Goal: Information Seeking & Learning: Learn about a topic

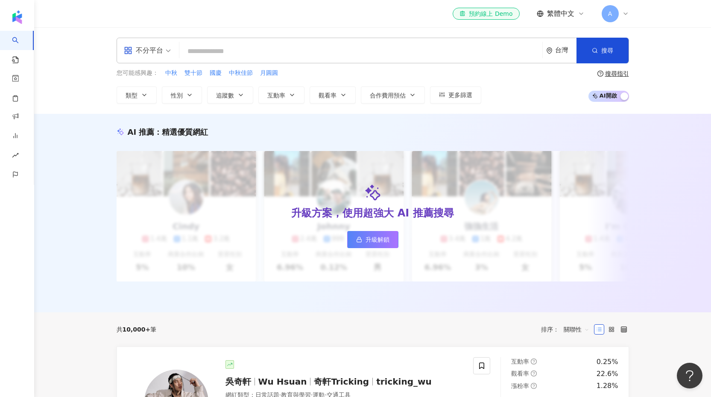
click at [628, 16] on icon at bounding box center [626, 13] width 7 height 7
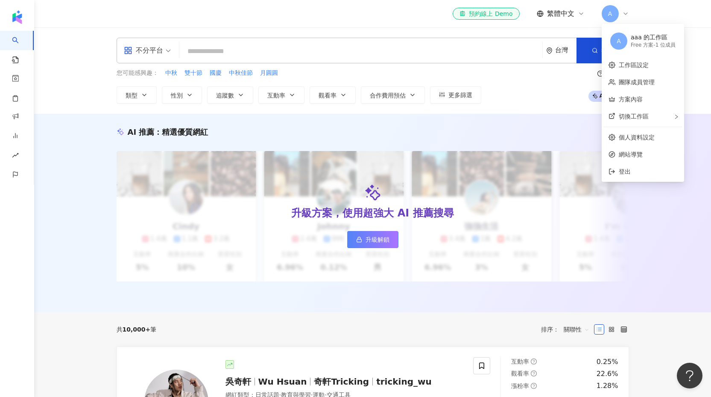
click at [629, 16] on icon at bounding box center [626, 13] width 7 height 7
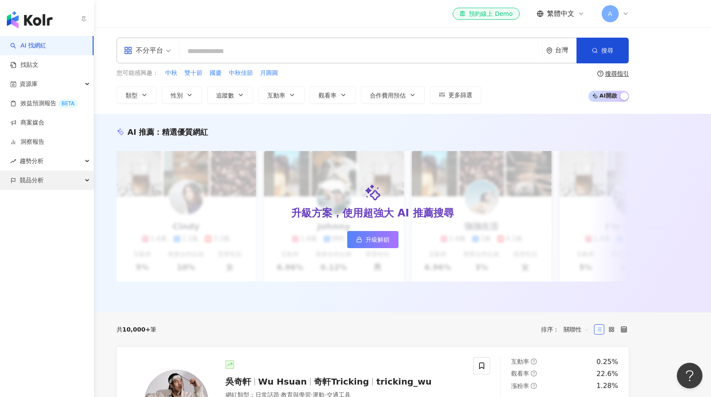
click at [40, 182] on span "競品分析" at bounding box center [32, 179] width 24 height 19
click at [56, 201] on link "品牌帳號分析" at bounding box center [39, 199] width 36 height 9
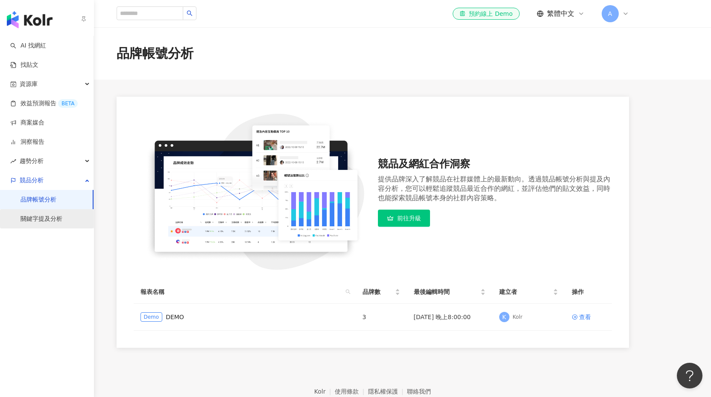
click at [56, 223] on link "關鍵字提及分析" at bounding box center [42, 219] width 42 height 9
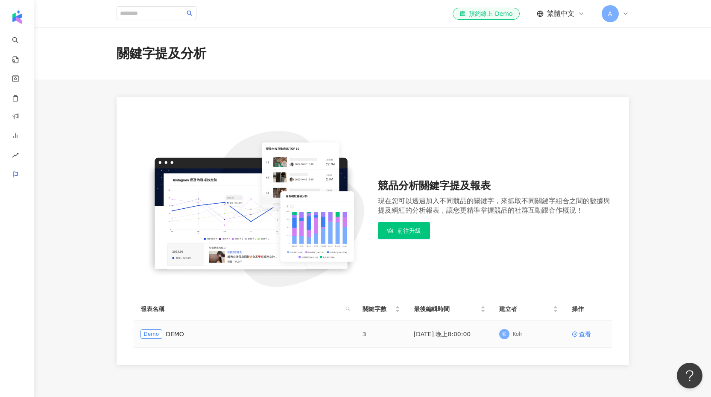
click at [210, 336] on div "Demo DEMO" at bounding box center [245, 333] width 209 height 9
drag, startPoint x: 367, startPoint y: 335, endPoint x: 513, endPoint y: 334, distance: 145.7
click at [367, 335] on td "3" at bounding box center [381, 333] width 51 height 27
click at [585, 336] on div "查看" at bounding box center [585, 333] width 12 height 9
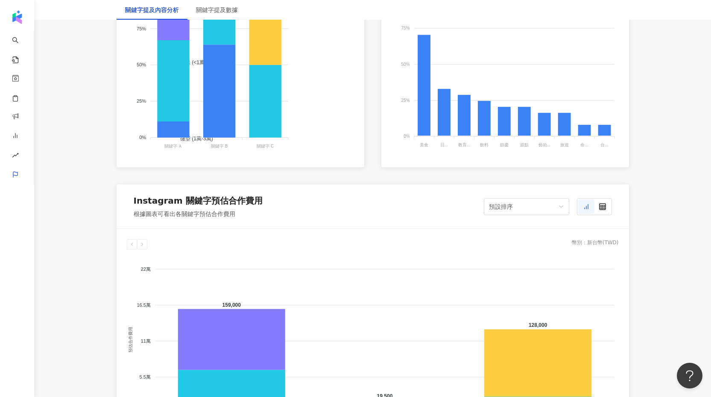
scroll to position [1089, 0]
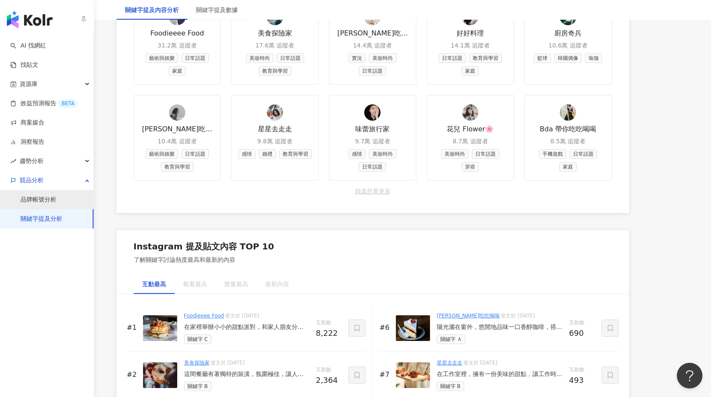
click at [26, 196] on link "品牌帳號分析" at bounding box center [39, 199] width 36 height 9
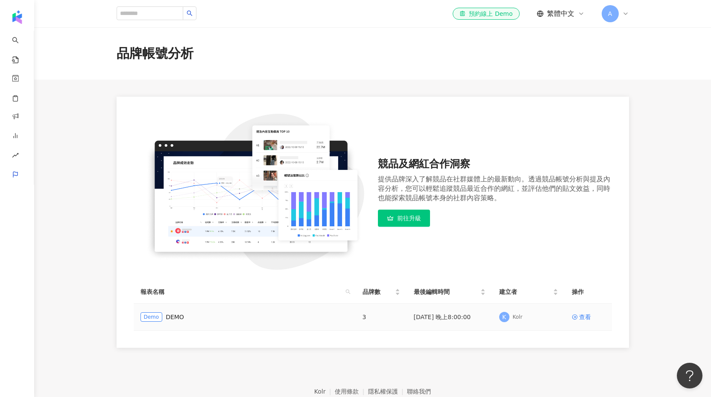
click at [360, 315] on td "3" at bounding box center [381, 316] width 51 height 27
click at [151, 318] on span "Demo" at bounding box center [152, 316] width 22 height 9
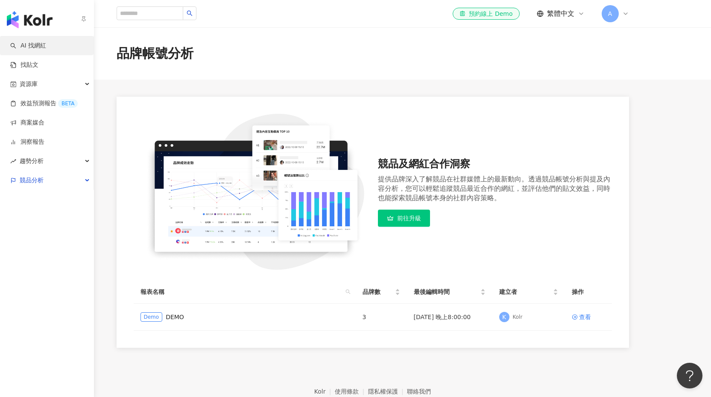
click at [46, 50] on link "AI 找網紅" at bounding box center [28, 45] width 36 height 9
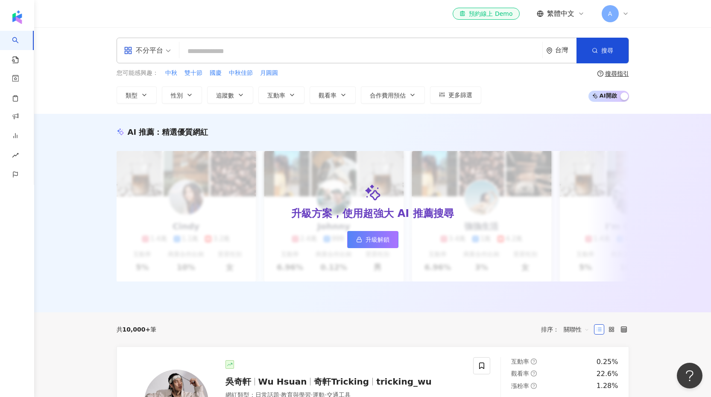
click at [615, 12] on span "A" at bounding box center [610, 13] width 17 height 17
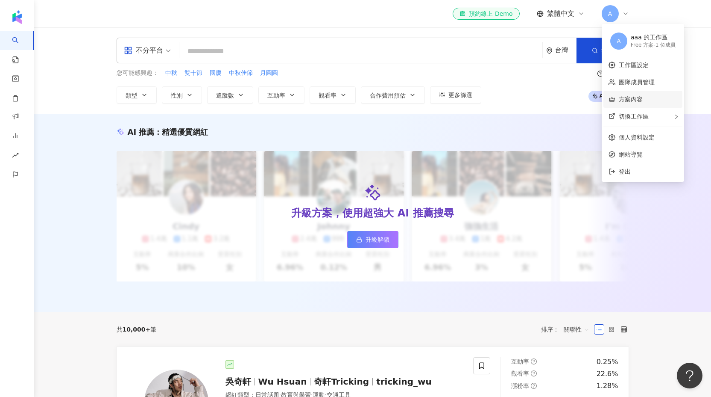
click at [643, 96] on link "方案內容" at bounding box center [631, 99] width 24 height 7
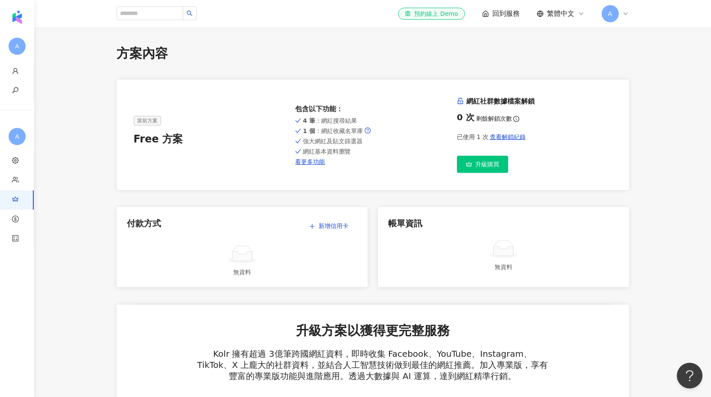
click at [620, 17] on div "A" at bounding box center [615, 13] width 27 height 17
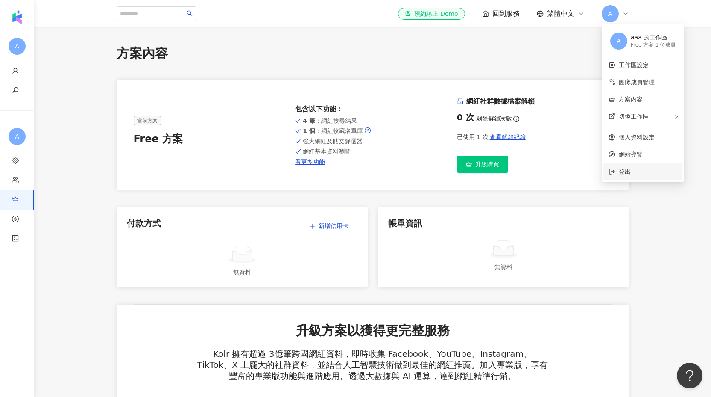
click at [640, 167] on span "登出" at bounding box center [648, 171] width 59 height 9
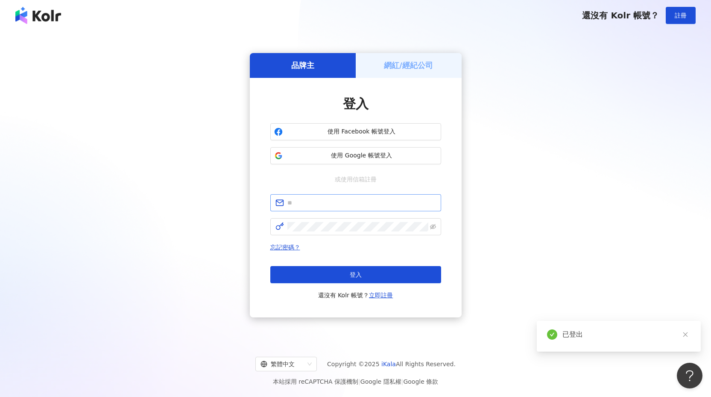
click at [390, 209] on span at bounding box center [355, 202] width 171 height 17
click at [391, 203] on input "text" at bounding box center [362, 202] width 149 height 9
click at [588, 188] on div "品牌主 網紅/經紀公司 登入 使用 Facebook 帳號登入 使用 Google 帳號登入 或使用信箱註冊 忘記密碼？ 登入 還沒有 Kolr 帳號？ 立即…" at bounding box center [355, 185] width 691 height 295
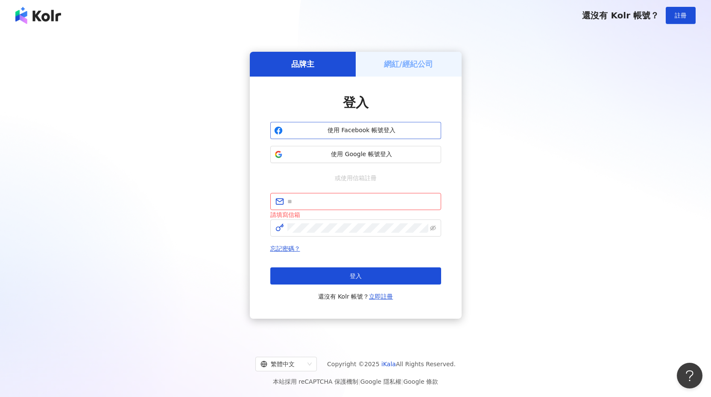
click at [373, 137] on button "使用 Facebook 帳號登入" at bounding box center [355, 130] width 171 height 17
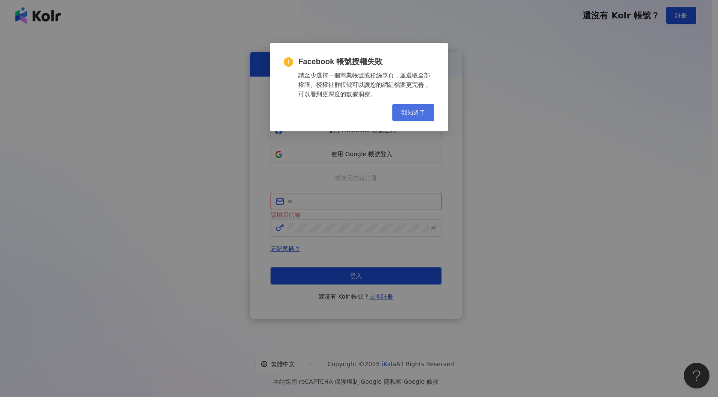
click at [407, 108] on button "我知道了" at bounding box center [413, 112] width 42 height 17
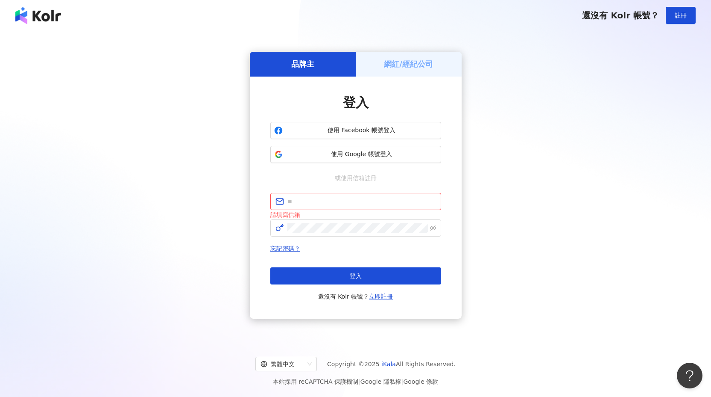
click at [26, 14] on img at bounding box center [38, 15] width 46 height 17
click at [475, 164] on div "品牌主 網紅/經紀公司 登入 使用 Facebook 帳號登入 使用 Google 帳號登入 或使用信箱註冊 請填寫信箱 忘記密碼？ 登入 還沒有 Kolr …" at bounding box center [355, 185] width 691 height 295
click at [28, 18] on img at bounding box center [38, 15] width 46 height 17
